Goal: Information Seeking & Learning: Learn about a topic

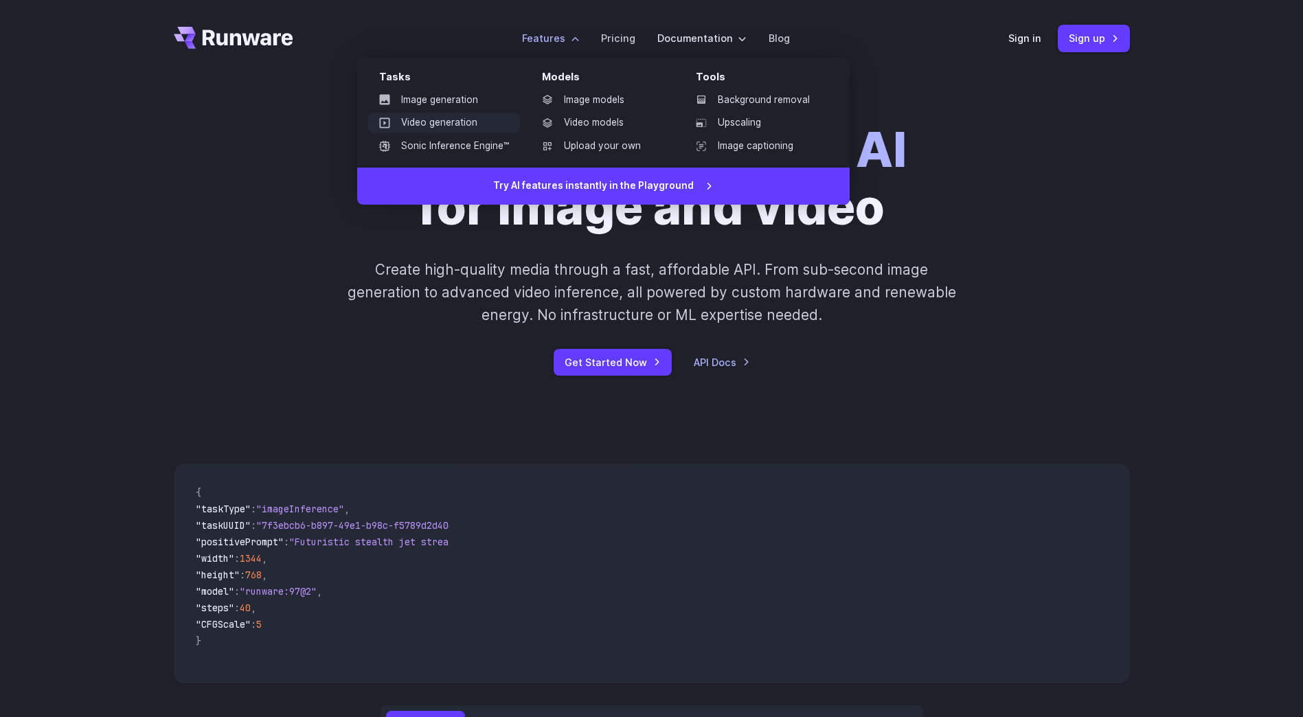
click at [463, 120] on link "Video generation" at bounding box center [444, 123] width 152 height 21
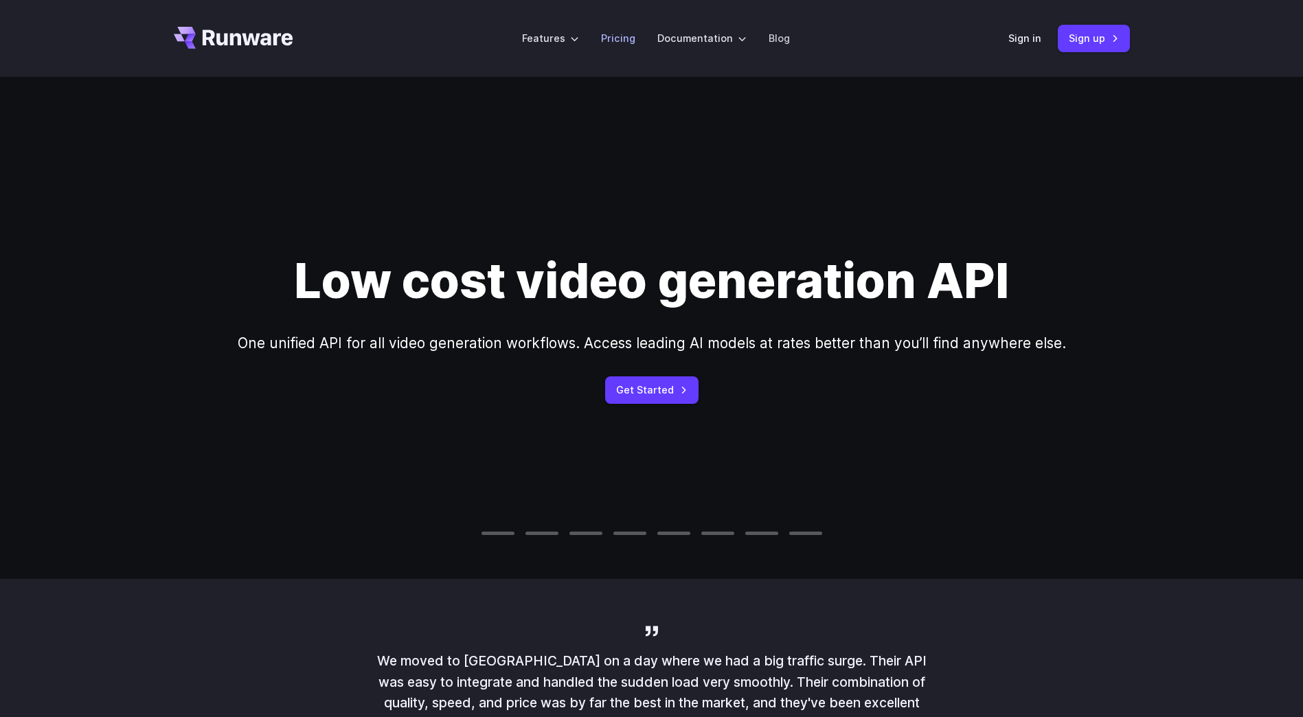
click at [612, 38] on link "Pricing" at bounding box center [618, 38] width 34 height 16
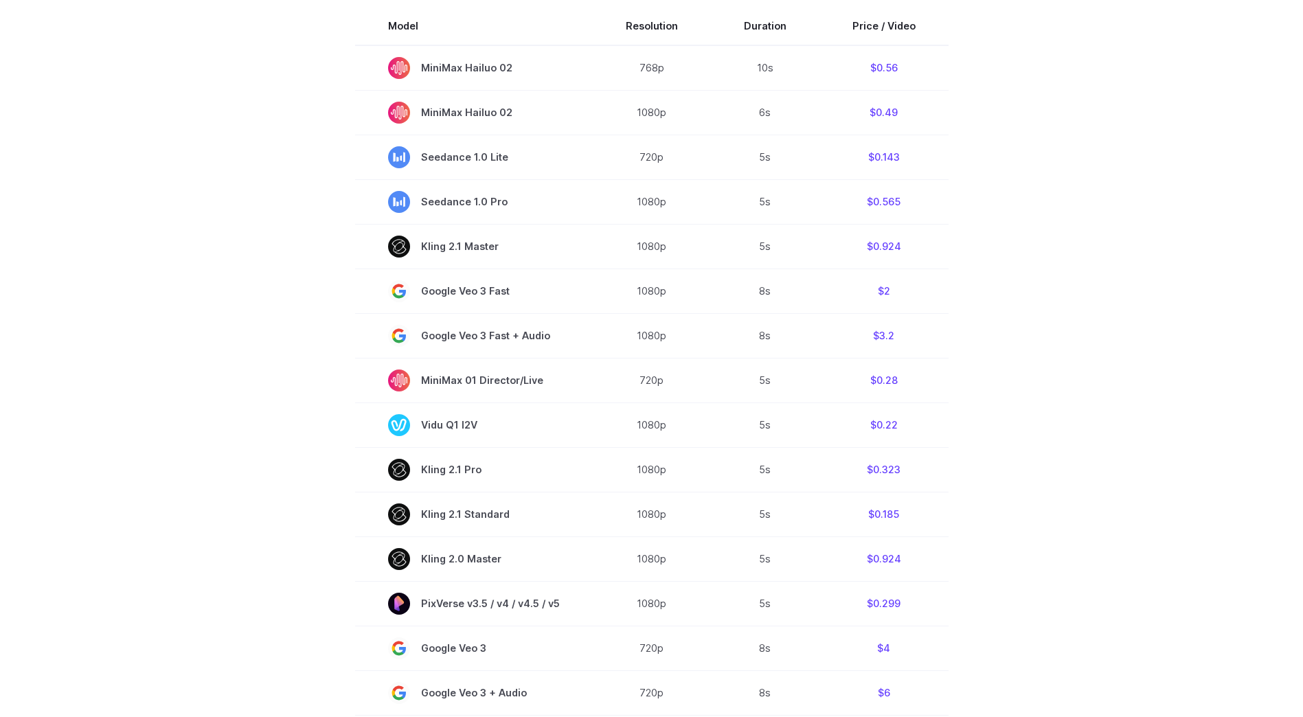
scroll to position [481, 0]
